Goal: Browse casually: Explore the website without a specific task or goal

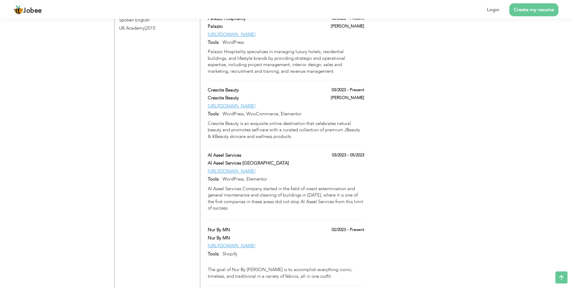
scroll to position [694, 0]
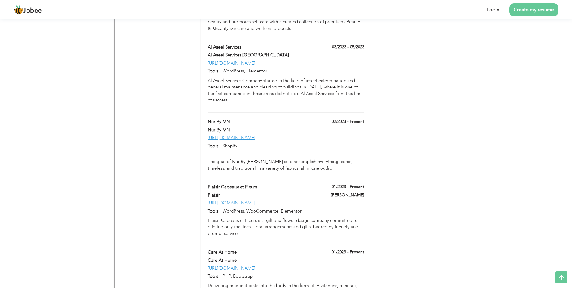
scroll to position [814, 0]
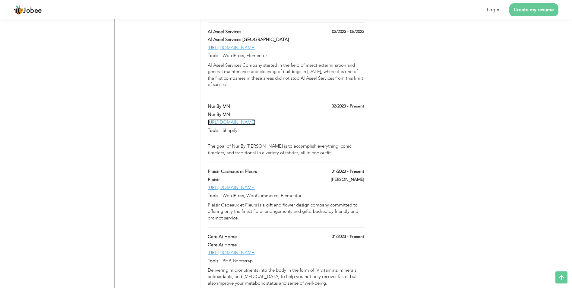
click at [254, 119] on link "[URL][DOMAIN_NAME]" at bounding box center [232, 122] width 48 height 6
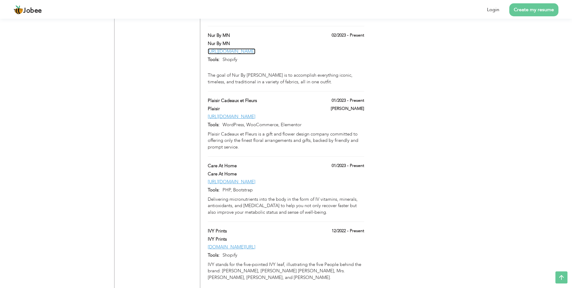
scroll to position [905, 0]
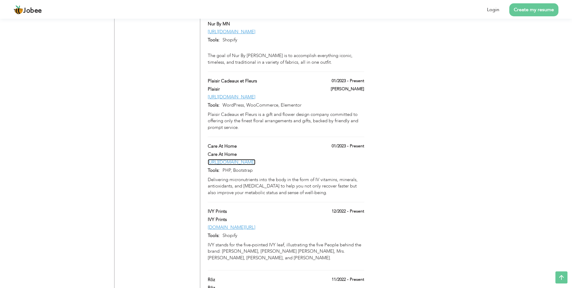
click at [242, 159] on link "[URL][DOMAIN_NAME]" at bounding box center [232, 162] width 48 height 6
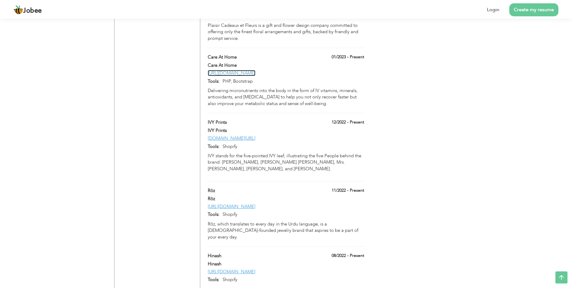
scroll to position [995, 0]
click at [229, 202] on link "[URL][DOMAIN_NAME]" at bounding box center [232, 205] width 48 height 6
click at [228, 267] on link "[URL][DOMAIN_NAME]" at bounding box center [232, 270] width 48 height 6
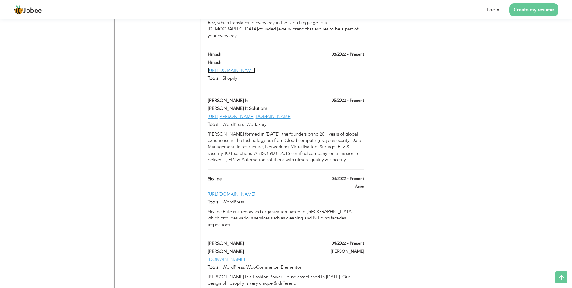
scroll to position [1206, 0]
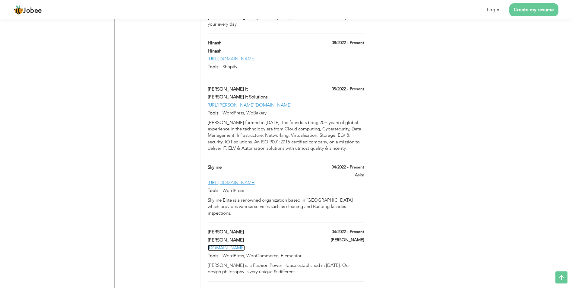
click at [229, 245] on link "[DOMAIN_NAME]" at bounding box center [226, 248] width 37 height 6
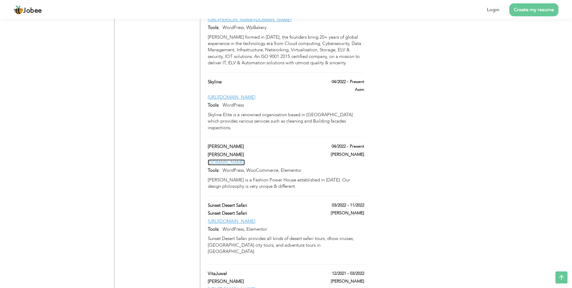
scroll to position [1297, 0]
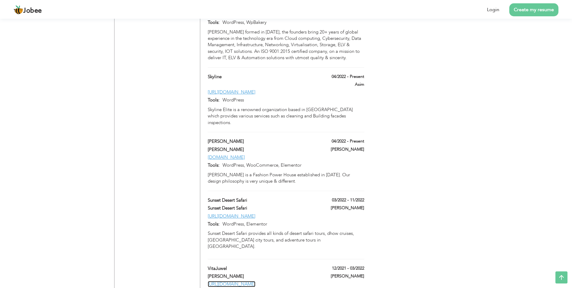
click at [239, 281] on link "[URL][DOMAIN_NAME]" at bounding box center [232, 284] width 48 height 6
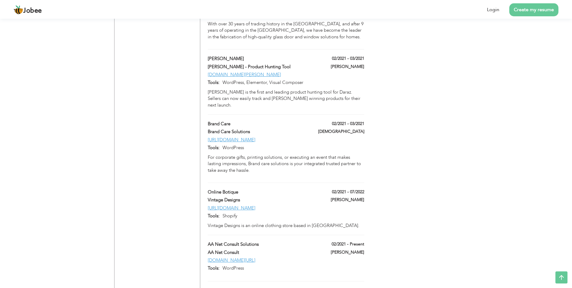
scroll to position [1870, 0]
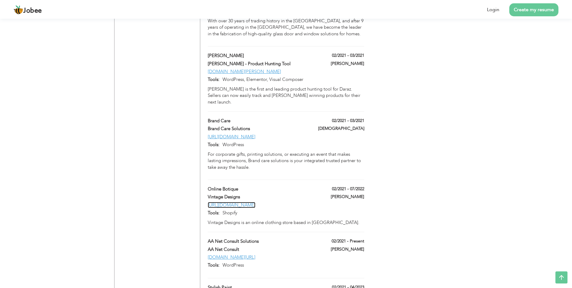
click at [244, 202] on link "[URL][DOMAIN_NAME]" at bounding box center [232, 205] width 48 height 6
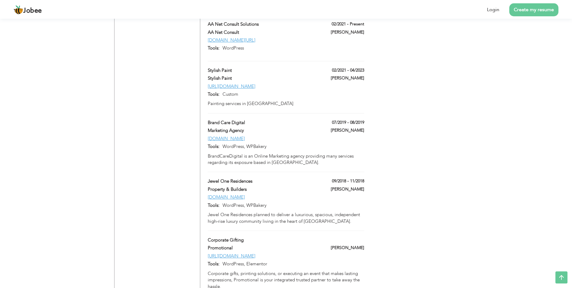
scroll to position [2141, 0]
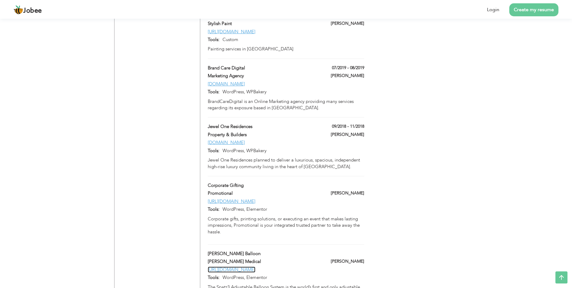
click at [253, 266] on link "[URL][DOMAIN_NAME]" at bounding box center [232, 269] width 48 height 6
click at [174, 206] on div "[PERSON_NAME] [GEOGRAPHIC_DATA] , [GEOGRAPHIC_DATA] Digital Account Manager / W…" at bounding box center [157, 231] width 86 height 4689
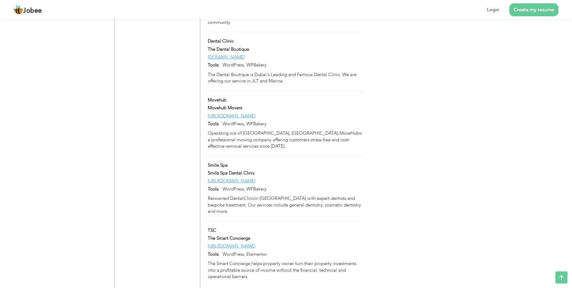
scroll to position [3318, 0]
